Goal: Task Accomplishment & Management: Manage account settings

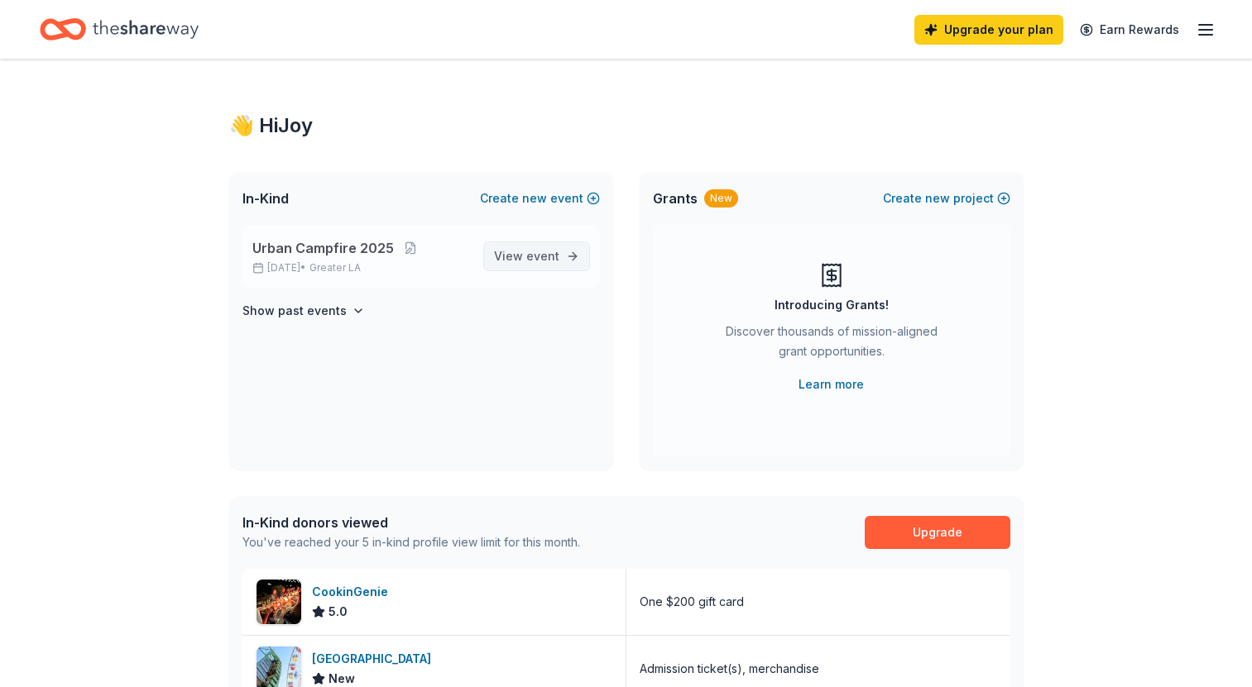
click at [546, 251] on span "event" at bounding box center [542, 256] width 33 height 14
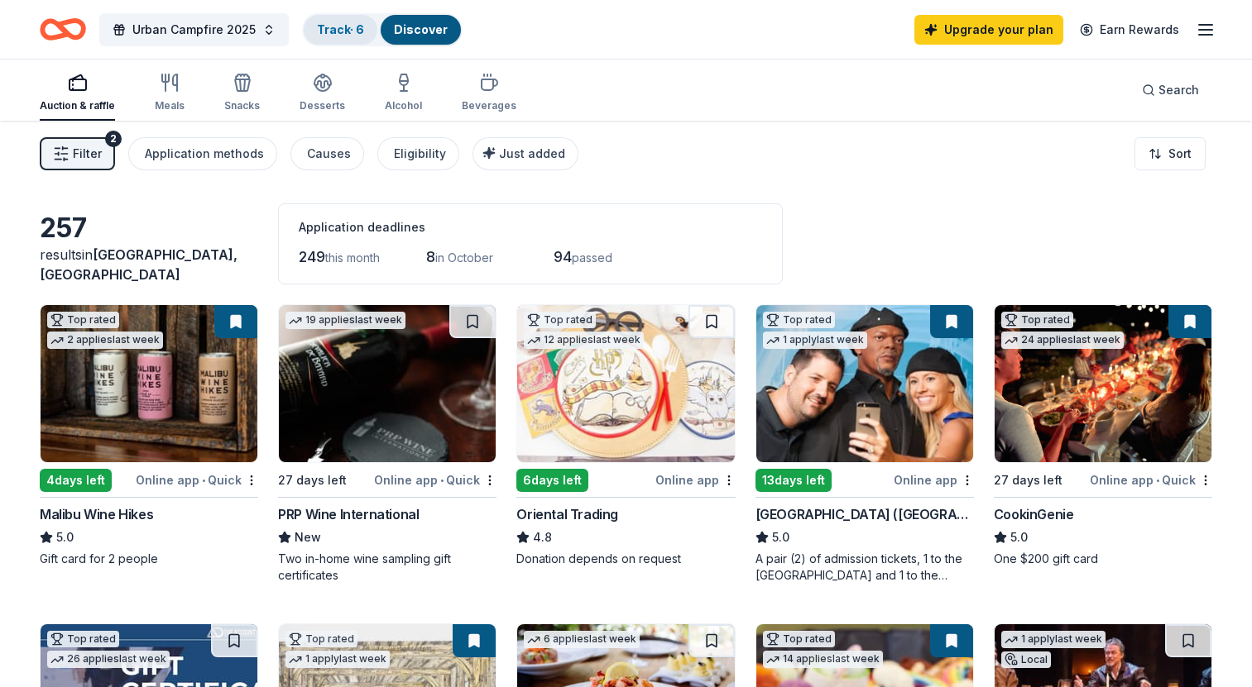
click at [353, 23] on link "Track · 6" at bounding box center [340, 29] width 47 height 14
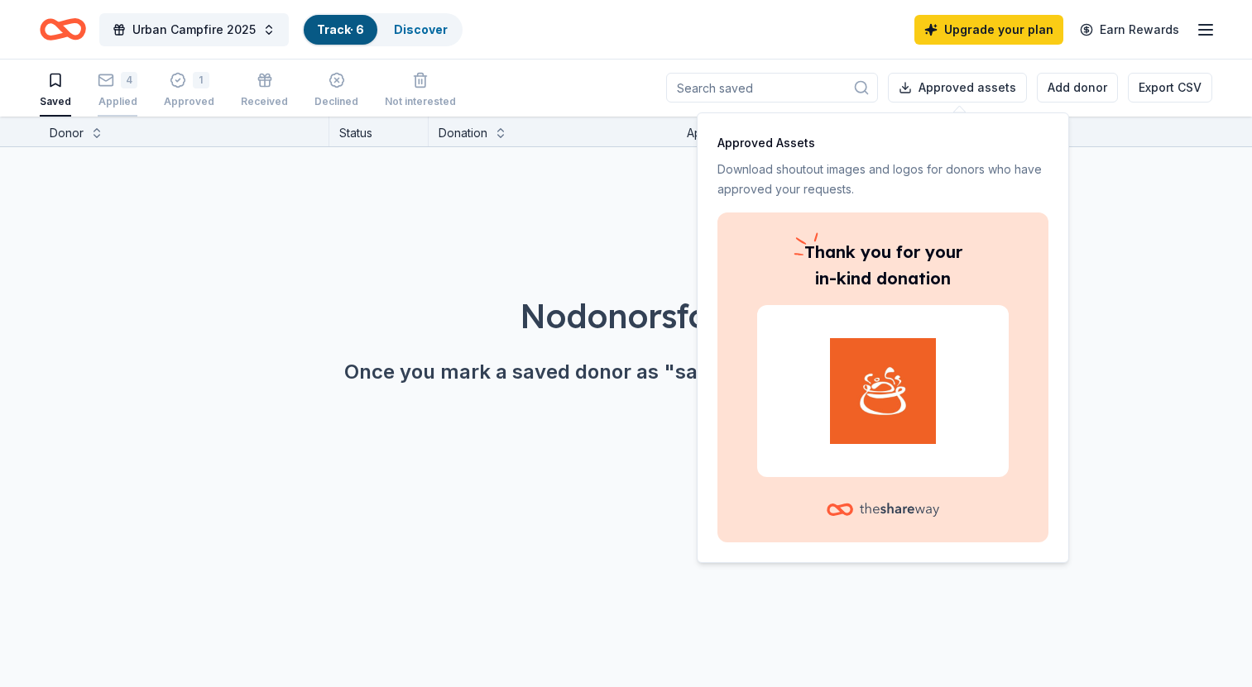
click at [112, 83] on rect "button" at bounding box center [106, 79] width 14 height 11
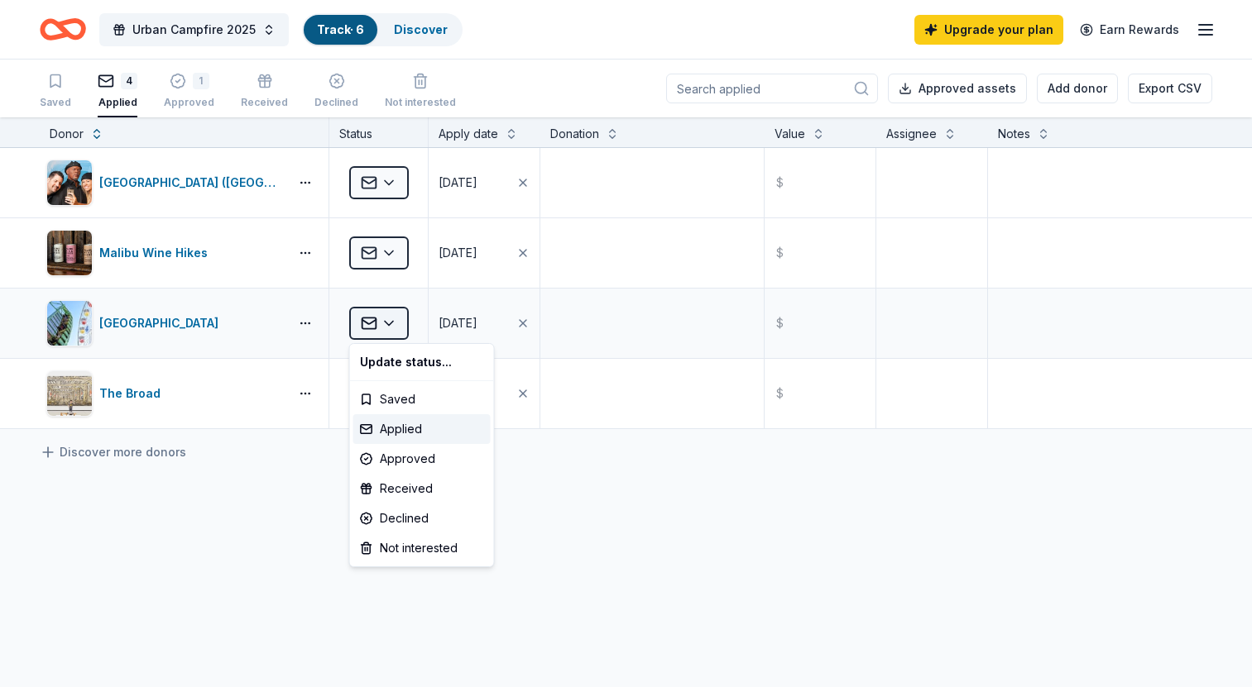
click at [380, 327] on html "Urban Campfire 2025 Track · 6 Discover Upgrade your plan Earn Rewards Saved 4 A…" at bounding box center [626, 343] width 1252 height 687
click at [436, 462] on div "Approved" at bounding box center [421, 459] width 137 height 30
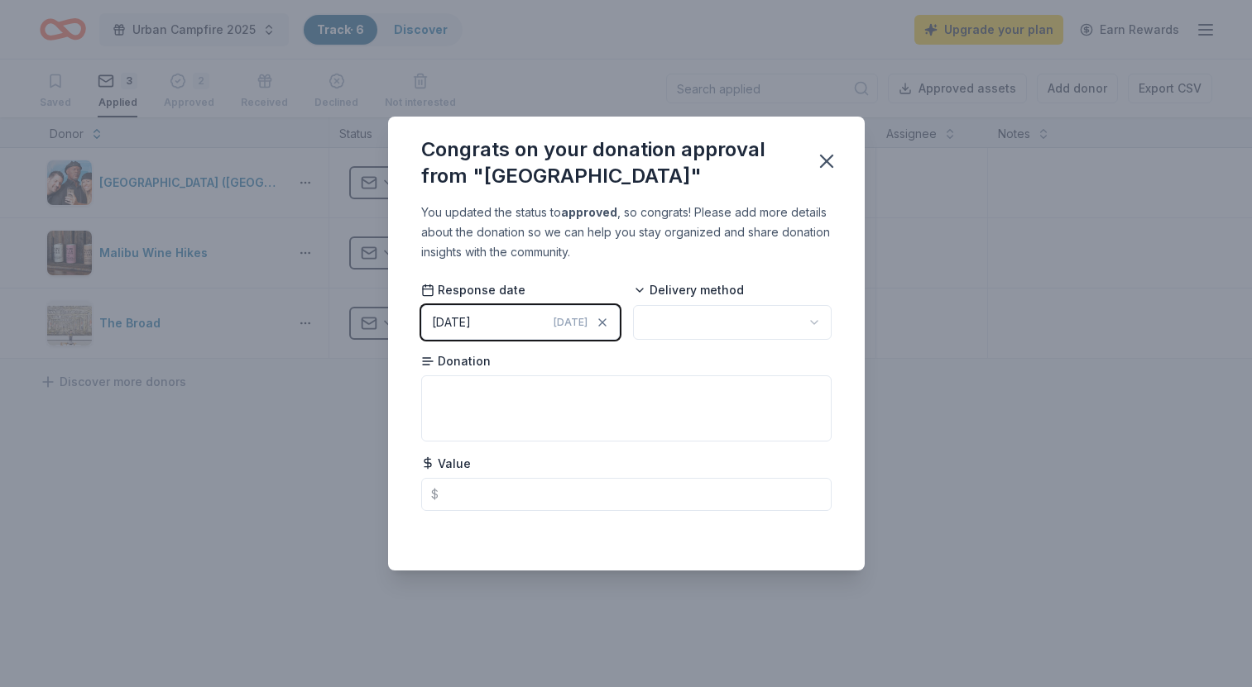
click at [737, 345] on div "Response date 09/08/2025 Today Delivery method Donation Value $" at bounding box center [626, 396] width 410 height 229
click at [737, 336] on html "Urban Campfire 2025 Track · 6 Discover Upgrade your plan Earn Rewards Saved 3 A…" at bounding box center [626, 343] width 1252 height 687
click at [818, 160] on icon "button" at bounding box center [826, 161] width 23 height 23
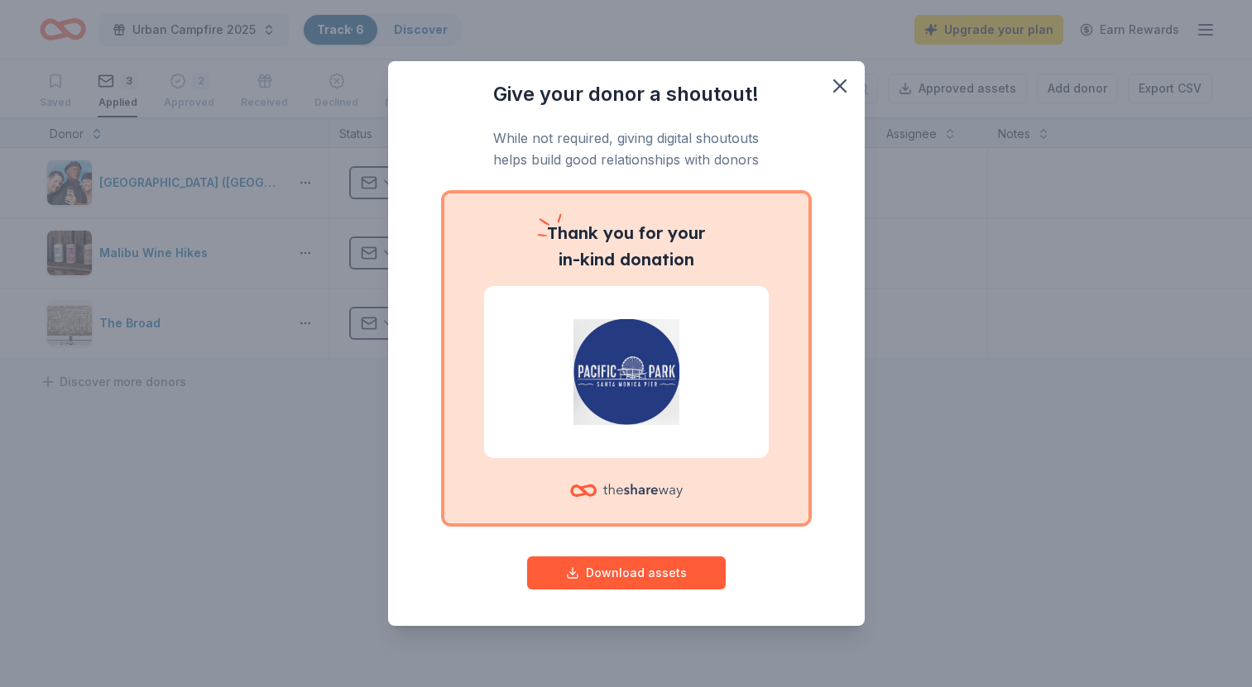
click at [388, 323] on div "Give your donor a shoutout! While not required, giving digital shoutouts helps …" at bounding box center [626, 343] width 1252 height 687
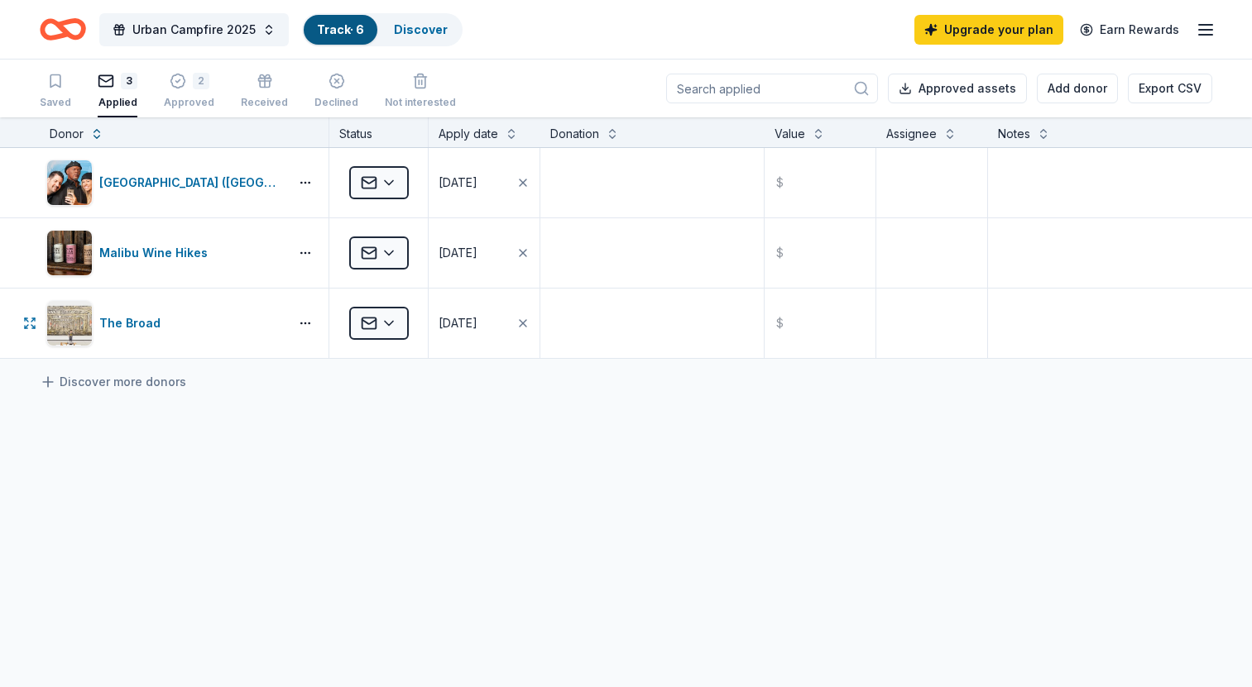
click at [388, 323] on html "Urban Campfire 2025 Track · 6 Discover Upgrade your plan Earn Rewards Saved 3 A…" at bounding box center [626, 343] width 1252 height 687
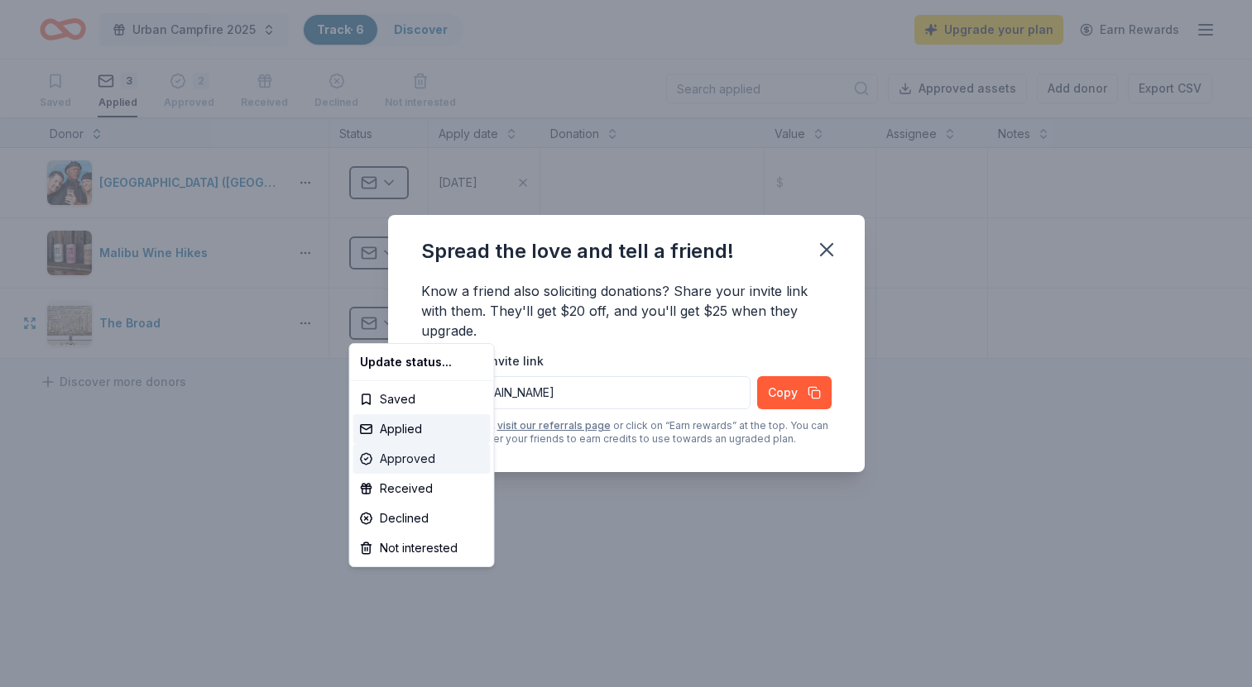
click at [416, 458] on div "Approved" at bounding box center [421, 459] width 137 height 30
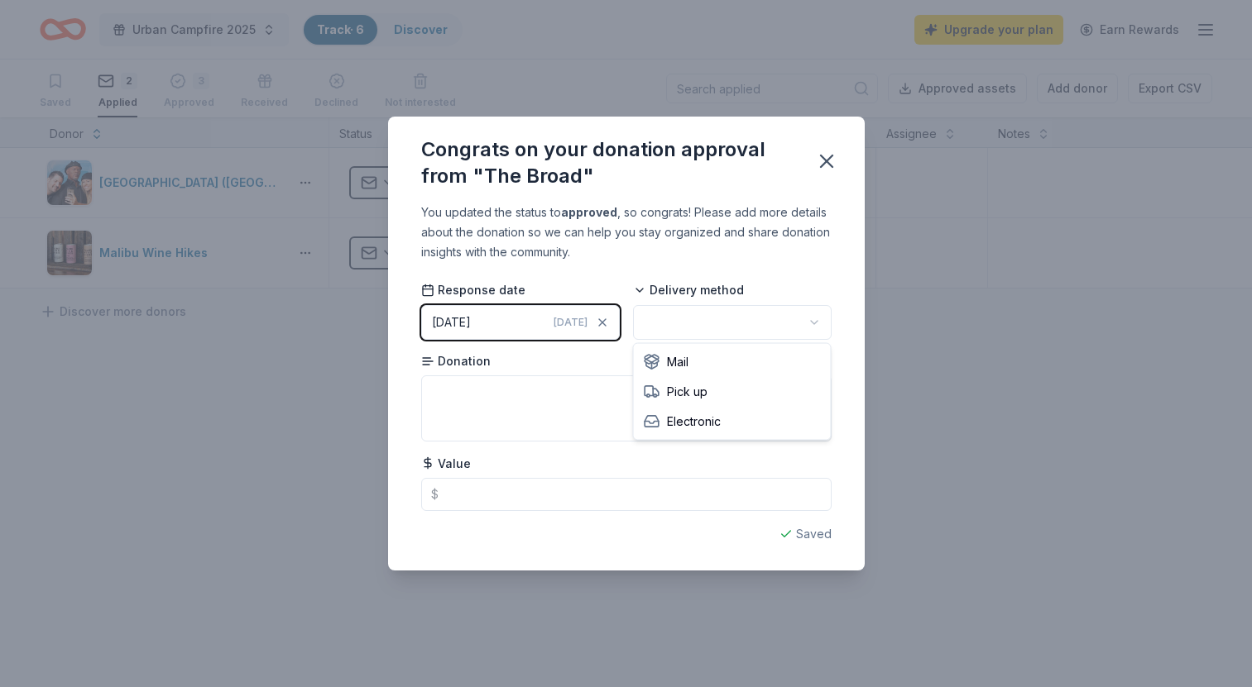
click at [702, 322] on html "Urban Campfire 2025 Track · 6 Discover Upgrade your plan Earn Rewards Saved 2 A…" at bounding box center [626, 343] width 1252 height 687
click at [832, 165] on icon "button" at bounding box center [826, 161] width 23 height 23
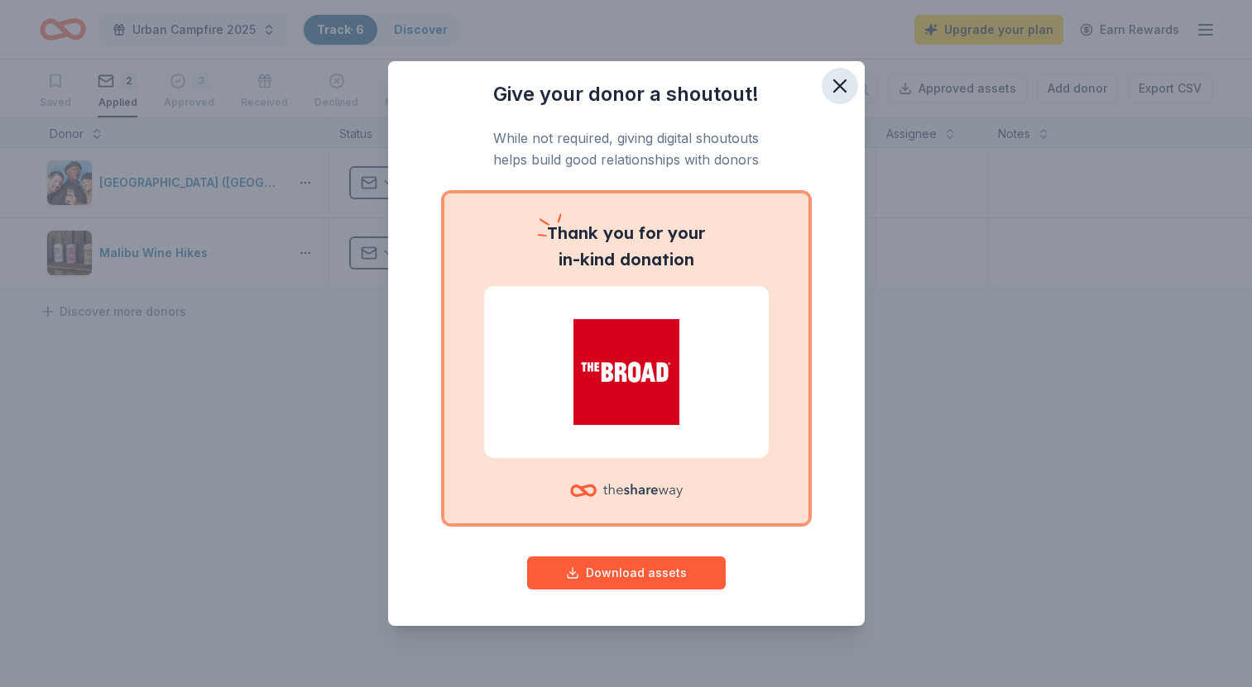
click at [834, 77] on icon "button" at bounding box center [839, 85] width 23 height 23
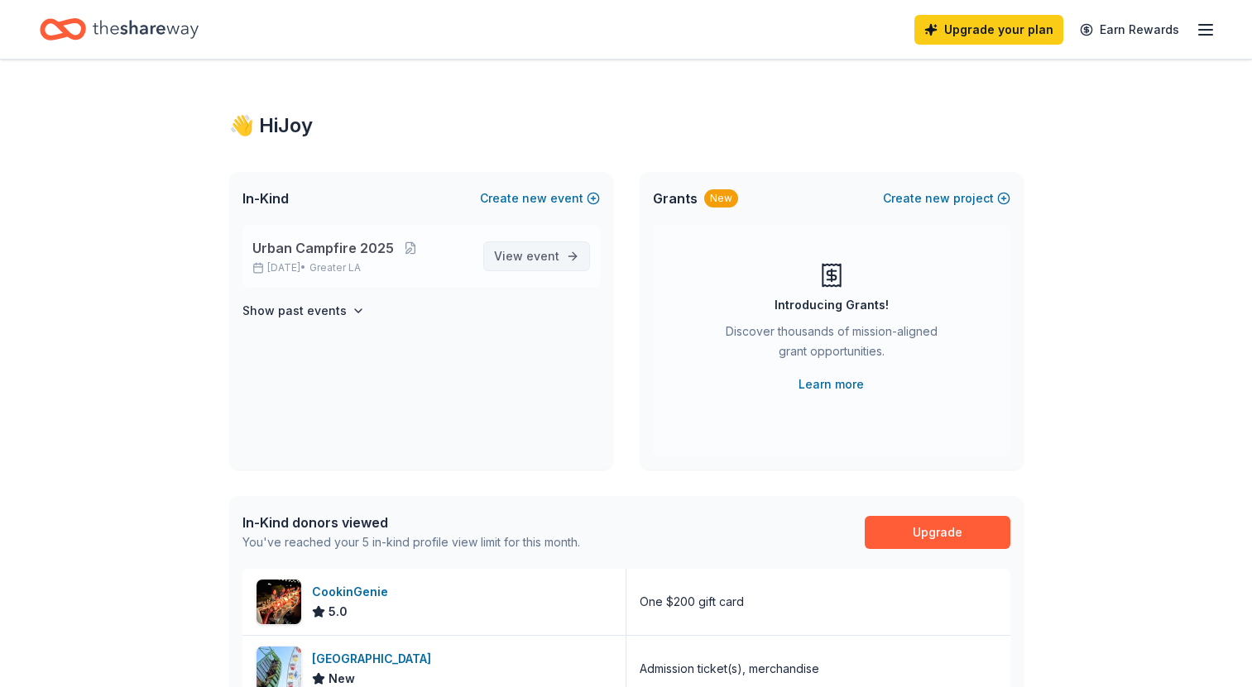
click at [539, 255] on span "event" at bounding box center [542, 256] width 33 height 14
